Goal: Navigation & Orientation: Find specific page/section

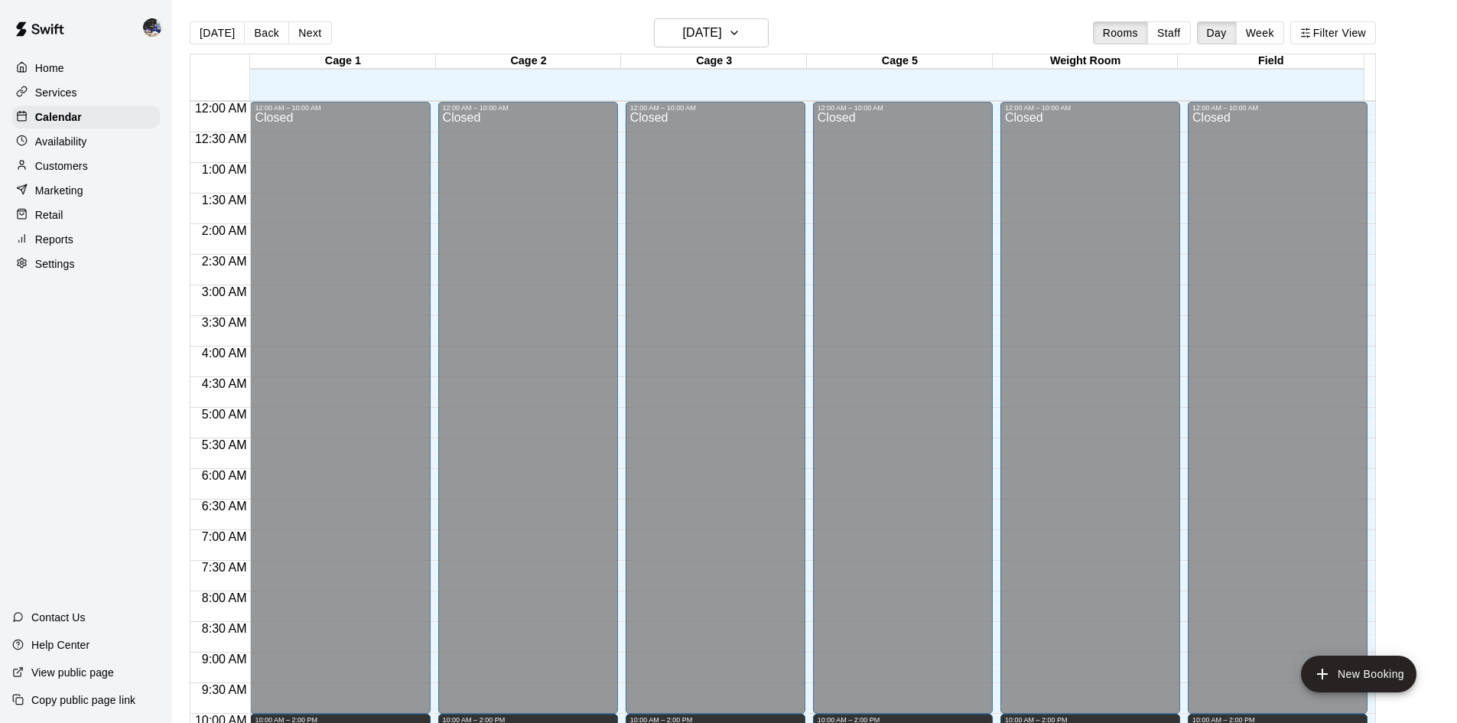
scroll to position [677, 0]
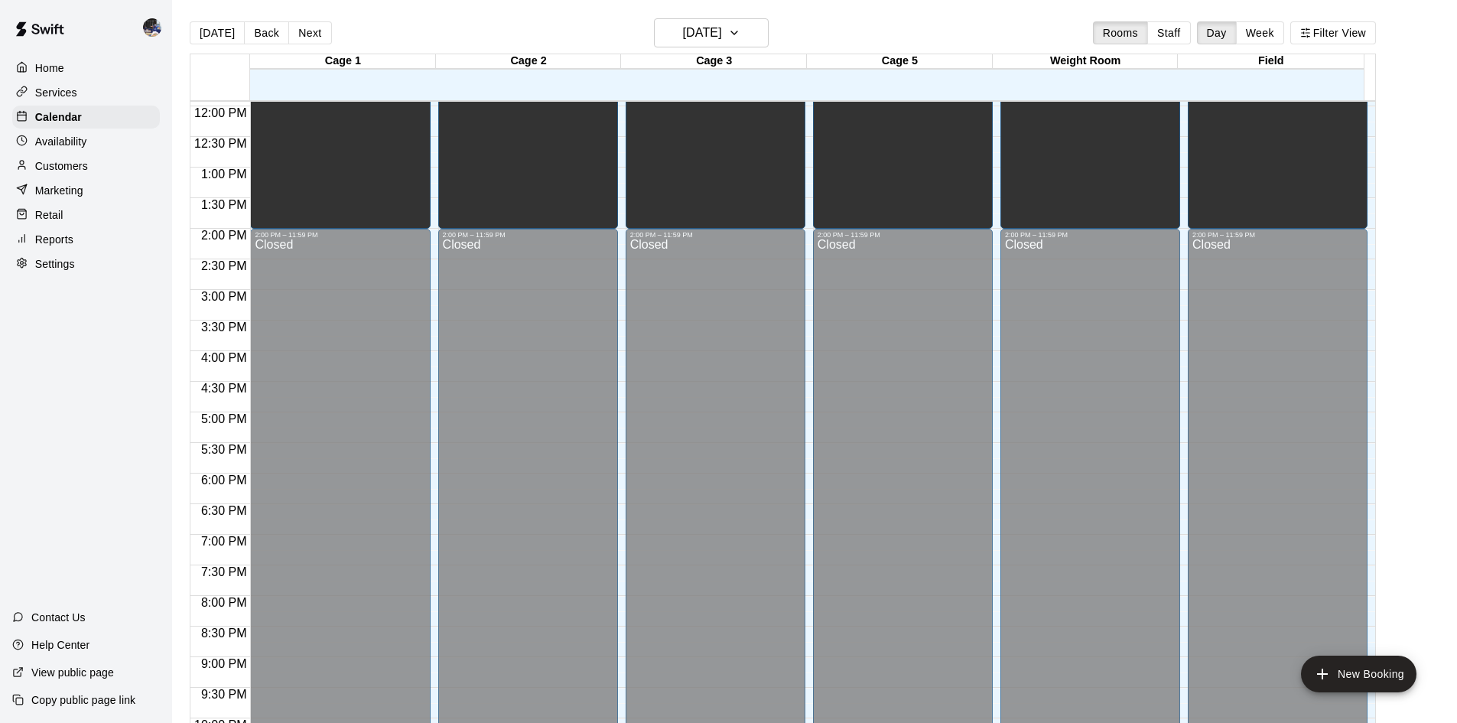
scroll to position [728, 0]
click at [269, 35] on button "Back" at bounding box center [266, 32] width 45 height 23
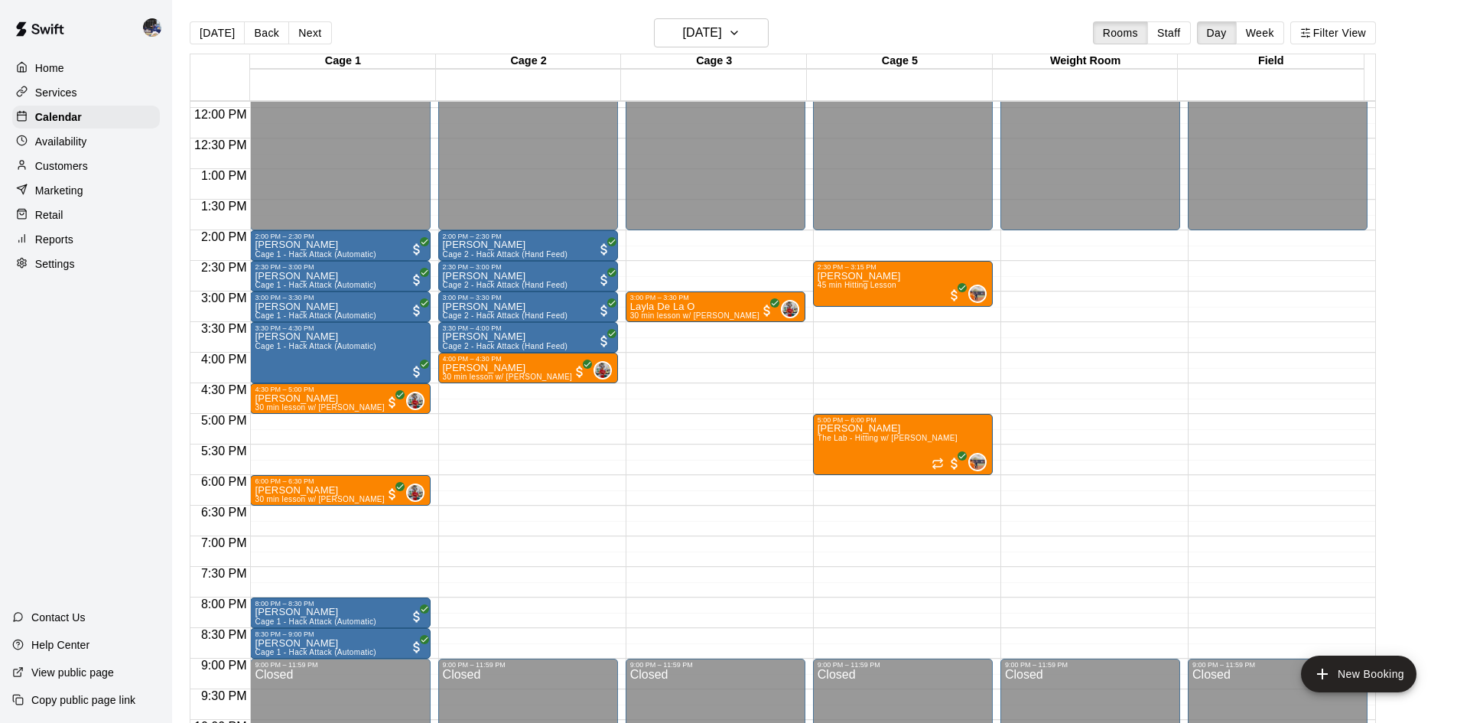
click at [320, 41] on button "Next" at bounding box center [309, 32] width 43 height 23
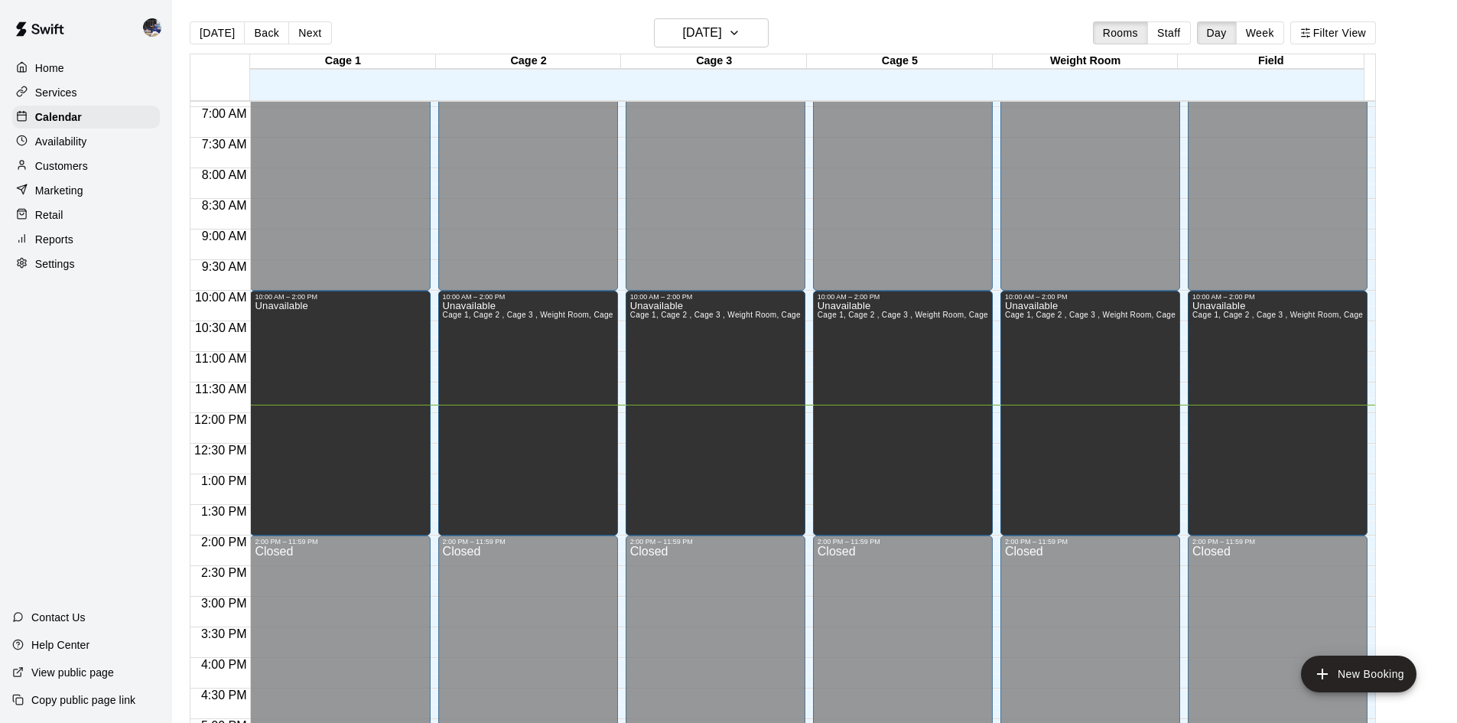
scroll to position [422, 0]
click at [299, 35] on button "Next" at bounding box center [309, 32] width 43 height 23
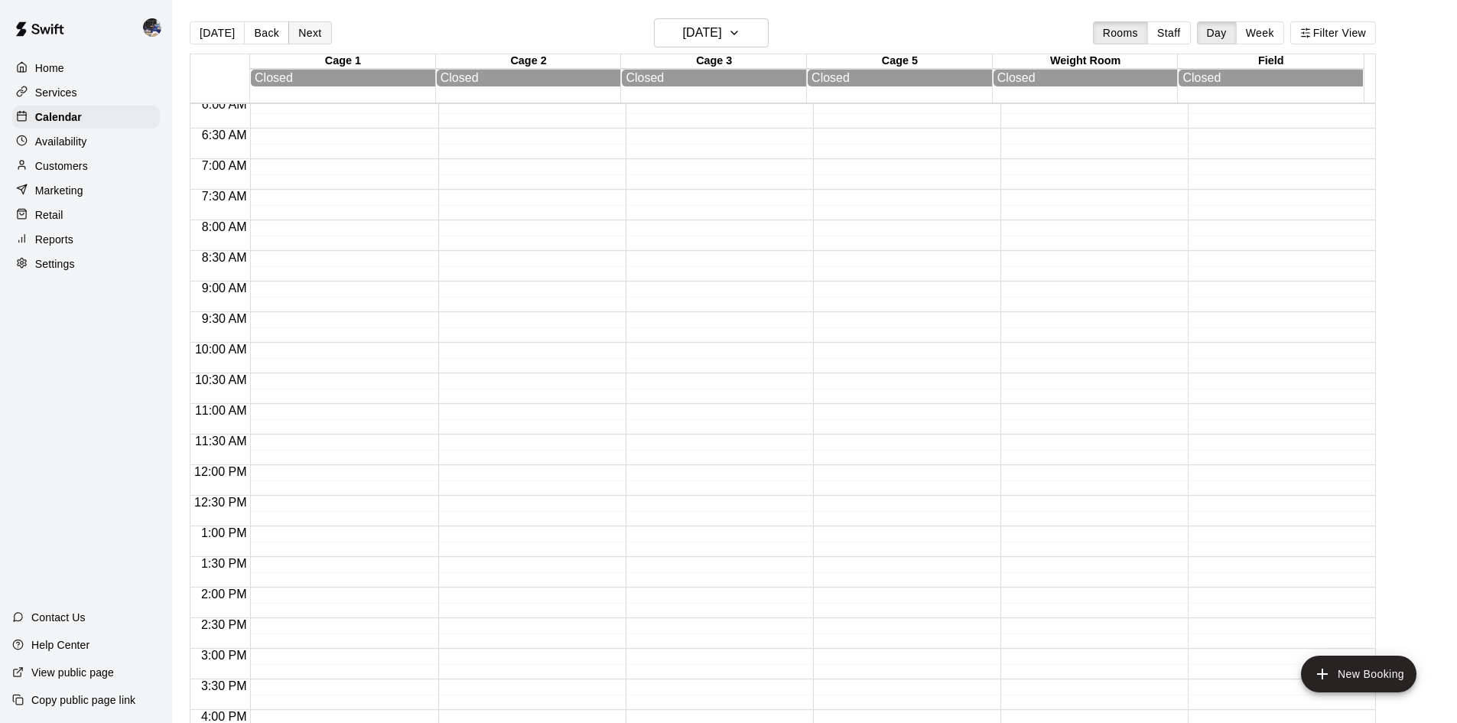
click at [309, 38] on button "Next" at bounding box center [309, 32] width 43 height 23
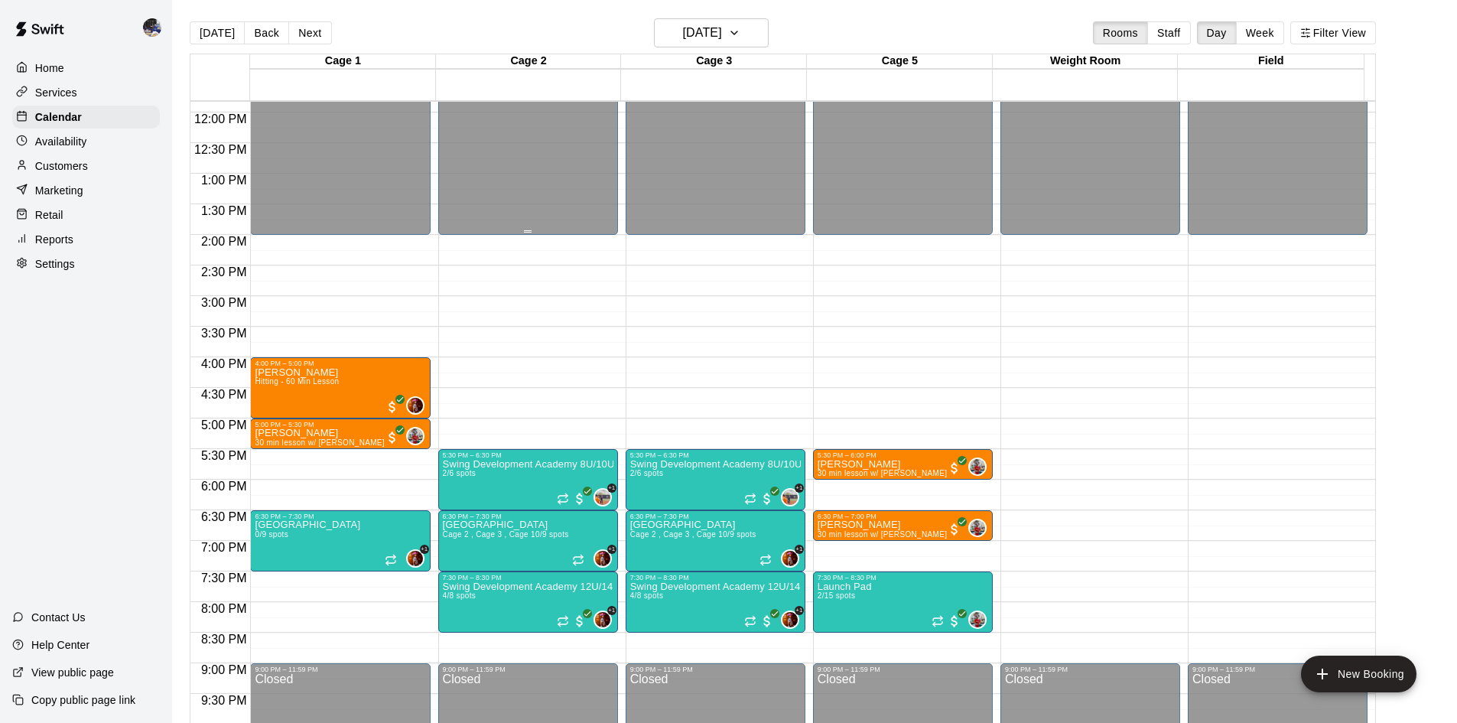
scroll to position [727, 0]
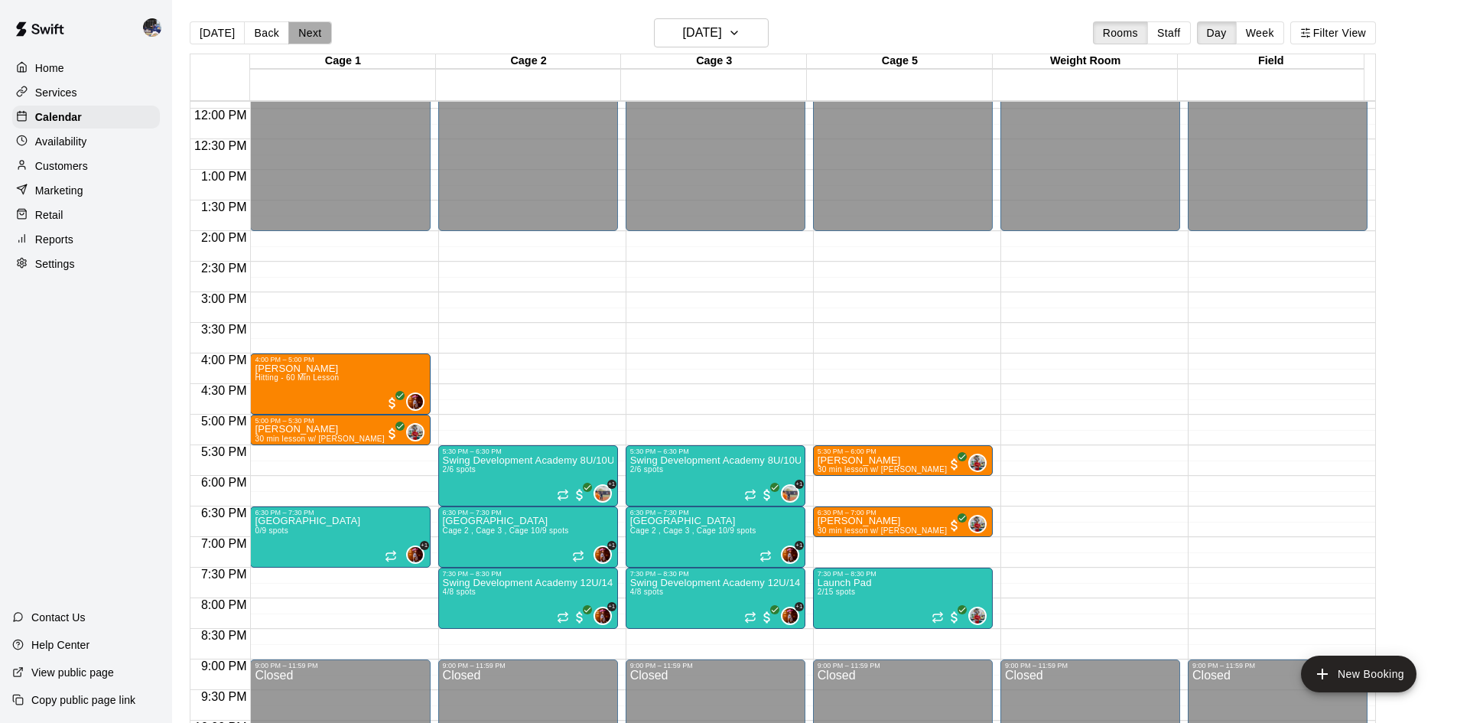
click at [301, 30] on button "Next" at bounding box center [309, 32] width 43 height 23
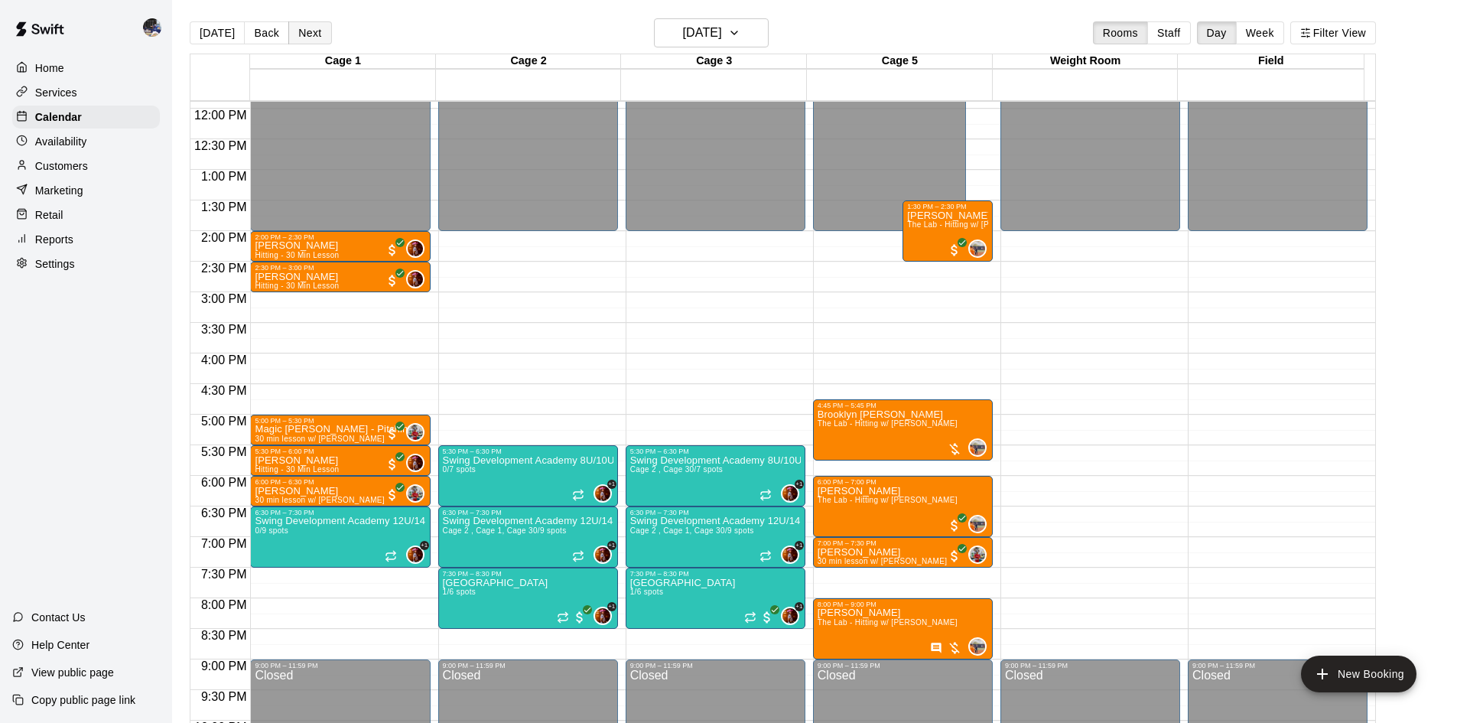
click at [301, 30] on button "Next" at bounding box center [309, 32] width 43 height 23
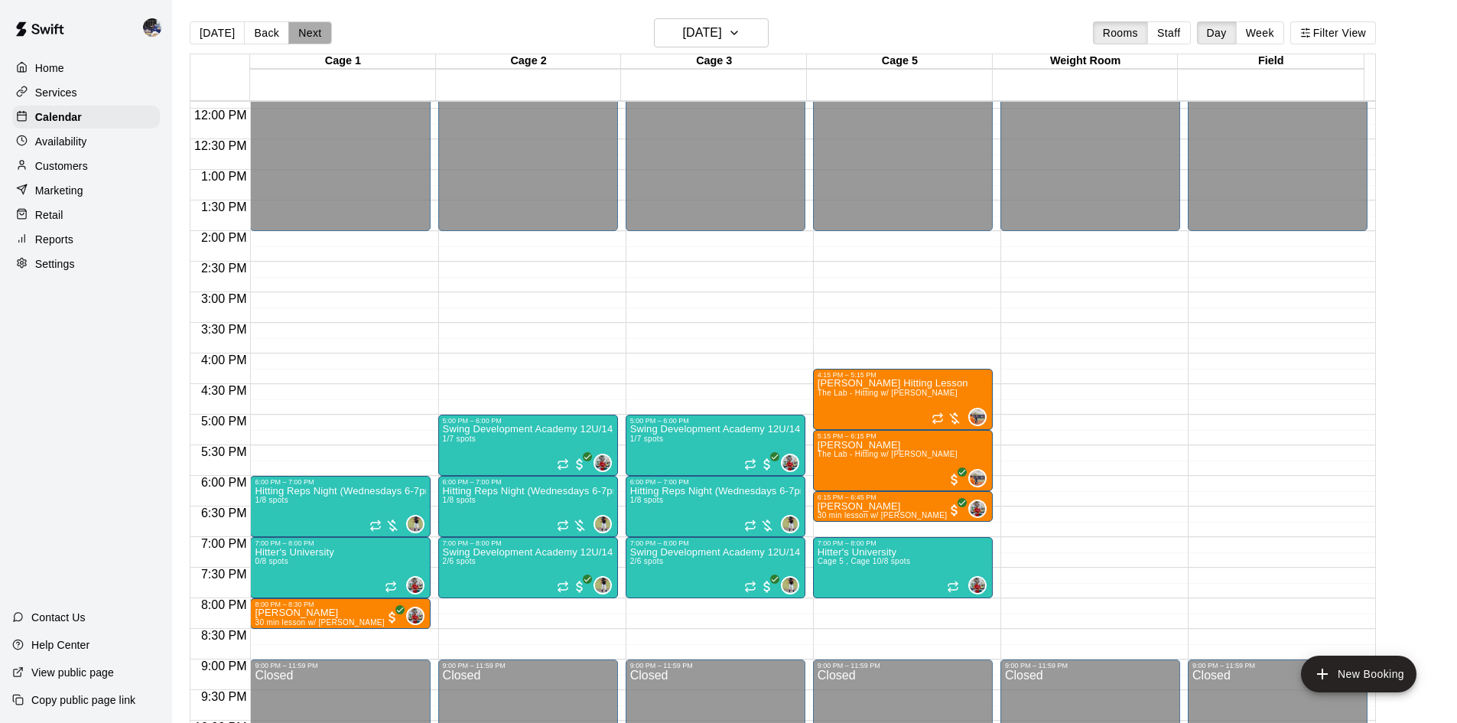
click at [301, 30] on button "Next" at bounding box center [309, 32] width 43 height 23
